Goal: Transaction & Acquisition: Purchase product/service

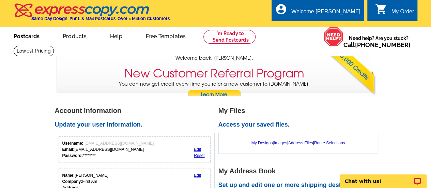
click at [31, 35] on link "Postcards" at bounding box center [27, 36] width 48 height 16
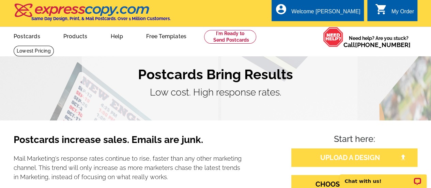
click at [350, 153] on link "UPLOAD A DESIGN" at bounding box center [355, 157] width 126 height 18
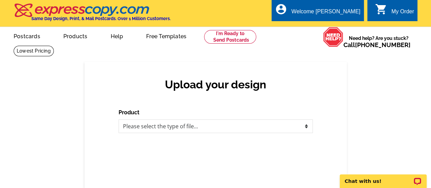
click at [346, 86] on div "Upload your design Product Please select the type of file... Postcards Business…" at bounding box center [216, 125] width 263 height 126
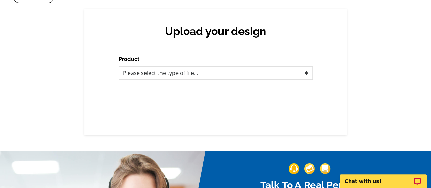
scroll to position [68, 0]
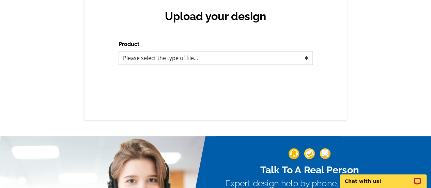
click at [294, 59] on select "Please select the type of file... Postcards Business Cards Letters and flyers G…" at bounding box center [216, 58] width 194 height 14
select select "1"
click at [119, 51] on select "Please select the type of file... Postcards Business Cards Letters and flyers G…" at bounding box center [216, 58] width 194 height 14
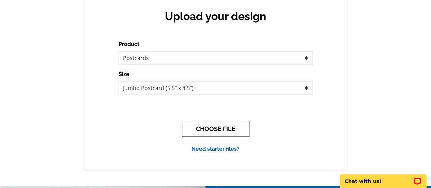
click at [221, 132] on button "CHOOSE FILE" at bounding box center [216, 129] width 68 height 16
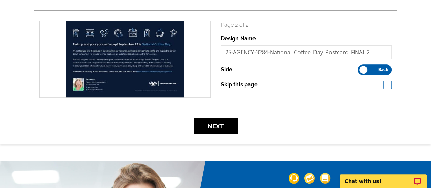
scroll to position [239, 0]
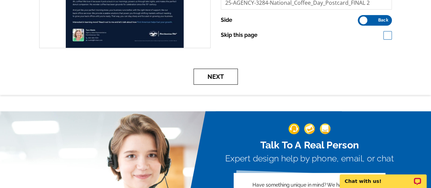
click at [222, 76] on button "Next" at bounding box center [216, 77] width 44 height 16
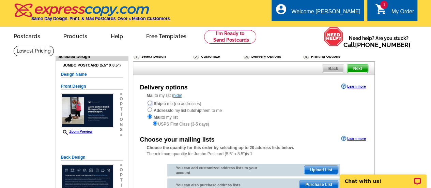
click at [150, 102] on input "radio" at bounding box center [150, 103] width 4 height 4
radio input "true"
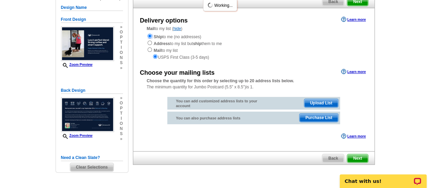
scroll to position [68, 0]
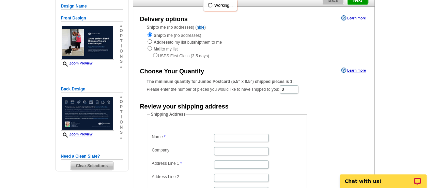
click at [329, 126] on form "Shipping Address Name Company Address Line 1 Address Line 2 Address Line 3 City…" at bounding box center [254, 177] width 214 height 133
click at [246, 139] on input "Name" at bounding box center [241, 138] width 55 height 8
type input "[PERSON_NAME]"
type input "[STREET_ADDRESS]"
type input "[GEOGRAPHIC_DATA]"
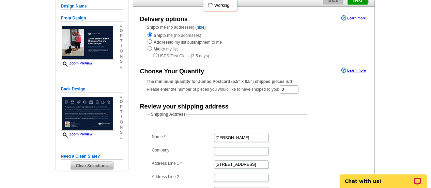
select select "OH"
type input "44028"
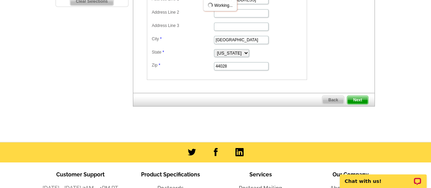
scroll to position [239, 0]
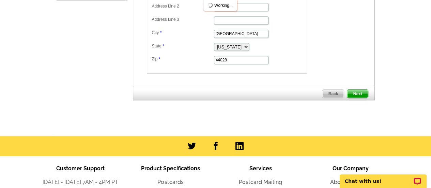
click at [357, 97] on div "Back Next" at bounding box center [254, 94] width 242 height 14
click at [357, 91] on span "Next" at bounding box center [358, 94] width 20 height 8
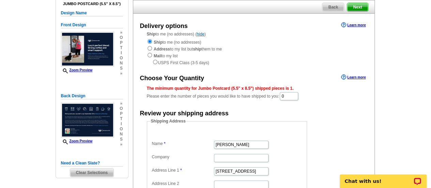
scroll to position [68, 0]
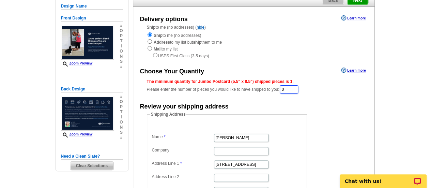
drag, startPoint x: 295, startPoint y: 87, endPoint x: 248, endPoint y: 88, distance: 47.4
click at [248, 88] on div "The minimum quantity for Jumbo Postcard (5.5" x 8.5") shipped pieces is 1. Plea…" at bounding box center [254, 86] width 214 height 16
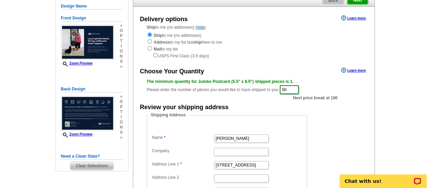
type input "50"
click at [391, 87] on main "Need Help? call 800-260-5887, chat with support, or have our designers make som…" at bounding box center [215, 142] width 431 height 330
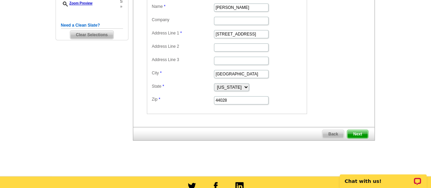
scroll to position [205, 0]
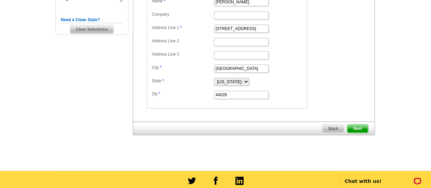
click at [363, 126] on span "Next" at bounding box center [358, 128] width 20 height 8
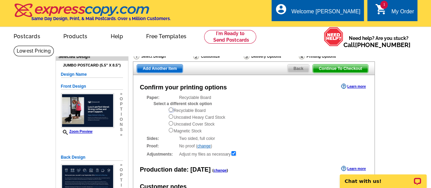
click at [171, 110] on input "radio" at bounding box center [171, 109] width 4 height 4
radio input "true"
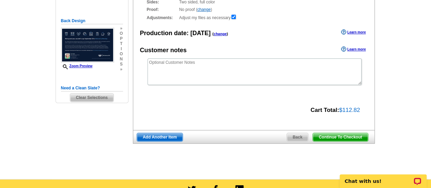
scroll to position [102, 0]
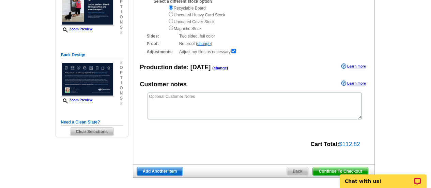
click at [168, 15] on div "Recyclable Board Uncoated Heavy Card Stock Uncoated Cover Stock Magnetic Stock" at bounding box center [264, 17] width 193 height 27
click at [170, 15] on input "radio" at bounding box center [171, 14] width 4 height 4
radio input "true"
click at [170, 21] on input "radio" at bounding box center [171, 21] width 4 height 4
radio input "true"
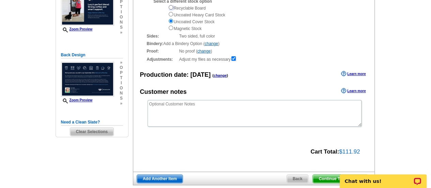
click at [170, 8] on input "radio" at bounding box center [171, 7] width 4 height 4
radio input "true"
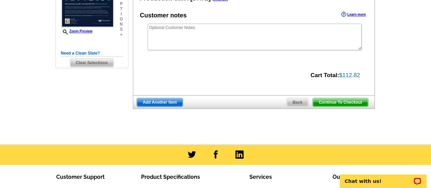
scroll to position [171, 0]
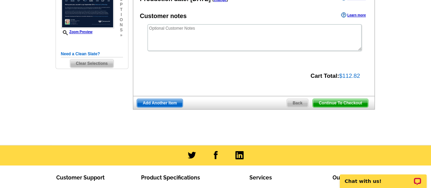
click at [341, 105] on span "Continue To Checkout" at bounding box center [340, 103] width 55 height 8
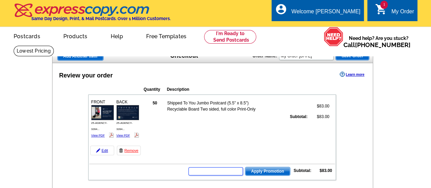
click at [213, 170] on input "text" at bounding box center [216, 171] width 55 height 8
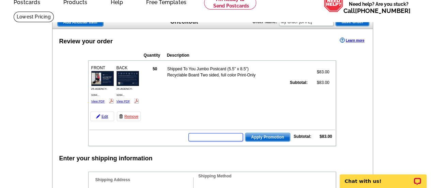
click at [207, 137] on input "text" at bounding box center [216, 137] width 55 height 8
type input "chat20"
click at [262, 135] on span "Apply Promotion" at bounding box center [268, 137] width 45 height 8
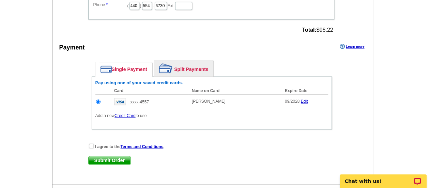
scroll to position [443, 0]
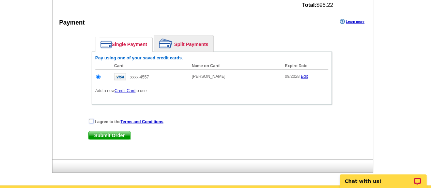
click at [89, 120] on input "checkbox" at bounding box center [91, 121] width 4 height 4
checkbox input "true"
click at [95, 133] on span "Submit Order" at bounding box center [110, 135] width 42 height 8
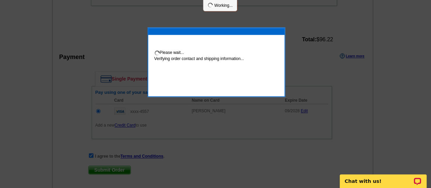
scroll to position [478, 0]
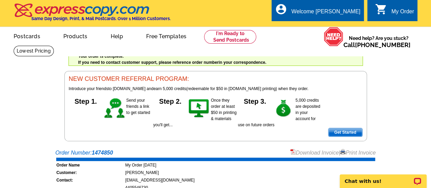
drag, startPoint x: 362, startPoint y: 152, endPoint x: 91, endPoint y: 70, distance: 283.8
click at [362, 152] on link "Print Invoice" at bounding box center [357, 153] width 35 height 6
